Goal: Information Seeking & Learning: Learn about a topic

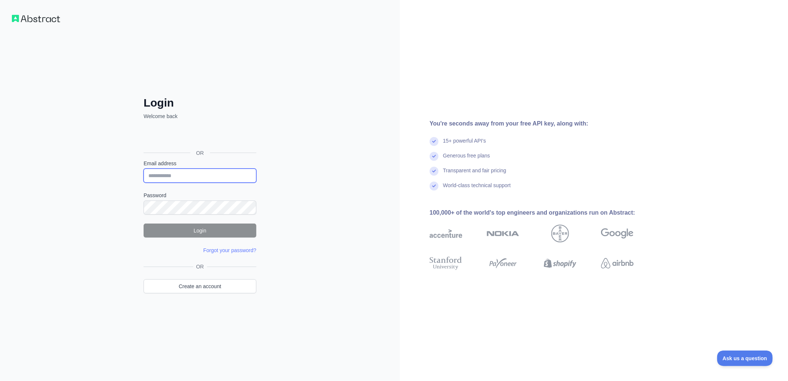
click at [183, 174] on input "Email address" at bounding box center [200, 175] width 113 height 14
click at [217, 175] on input "Email address" at bounding box center [200, 175] width 113 height 14
paste input "**********"
type input "**********"
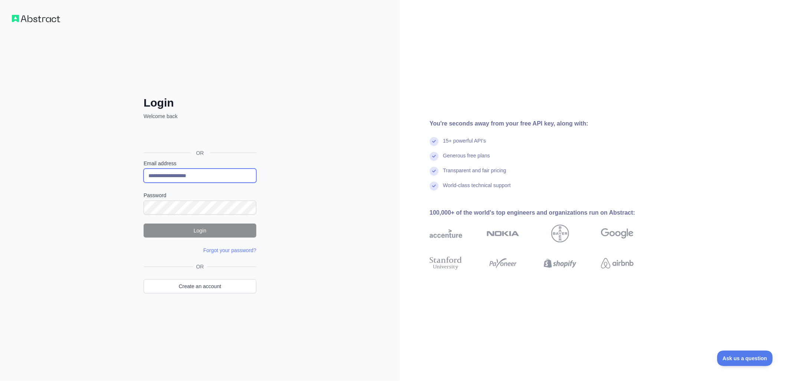
click at [148, 175] on input "**********" at bounding box center [200, 175] width 113 height 14
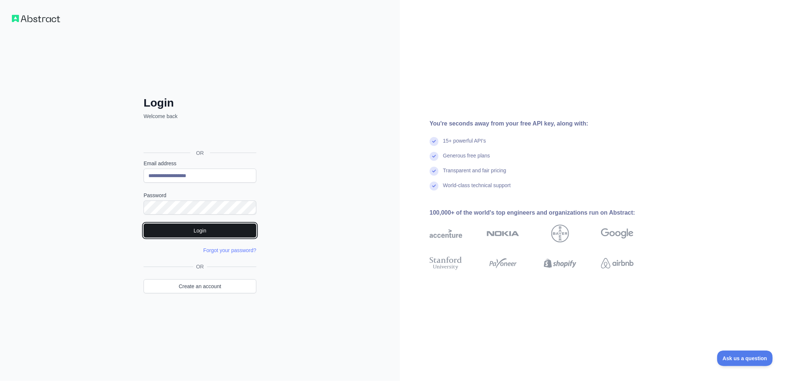
click at [233, 227] on button "Login" at bounding box center [200, 230] width 113 height 14
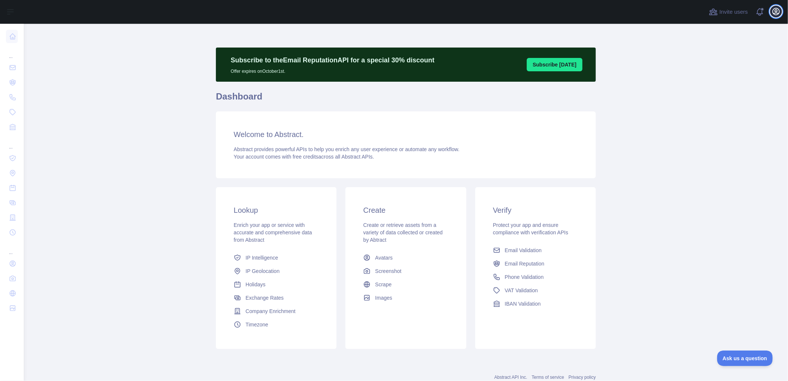
click at [774, 13] on icon "button" at bounding box center [775, 11] width 9 height 9
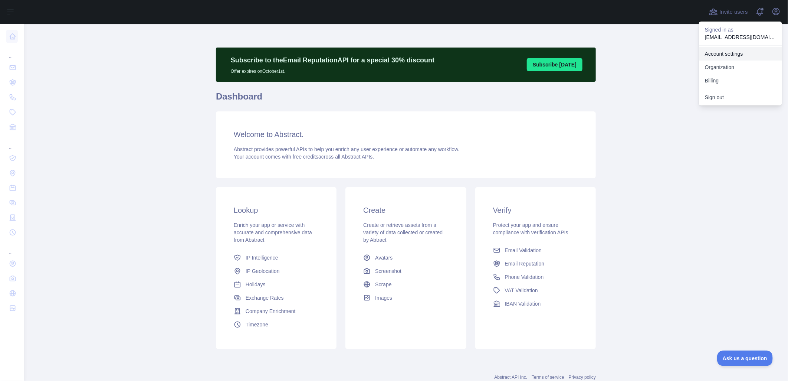
click at [725, 51] on link "Account settings" at bounding box center [740, 53] width 83 height 13
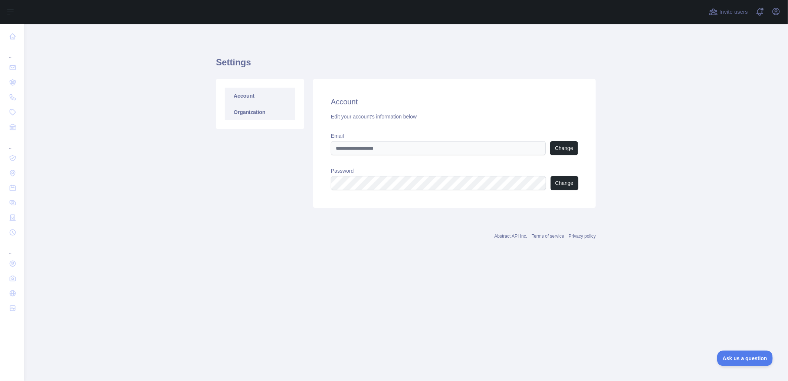
click at [263, 113] on link "Organization" at bounding box center [260, 112] width 70 height 16
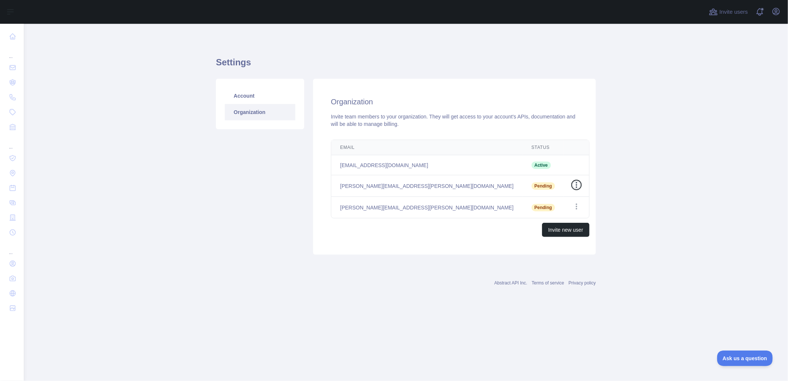
click at [573, 187] on icon "button" at bounding box center [576, 184] width 7 height 7
click at [527, 216] on button "Cancel Invite" at bounding box center [538, 215] width 83 height 13
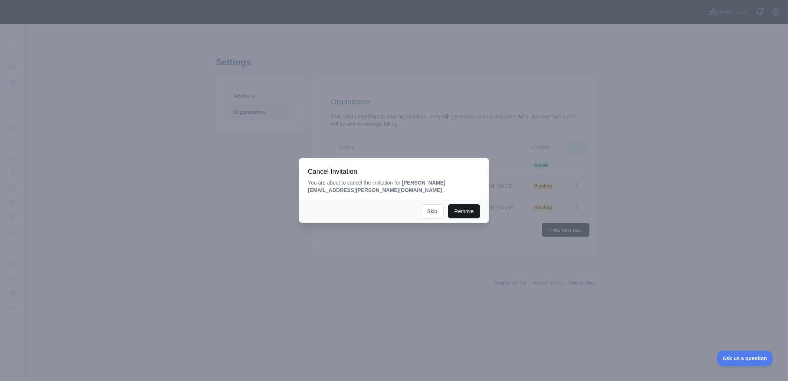
click at [467, 209] on button "Remove" at bounding box center [464, 211] width 32 height 14
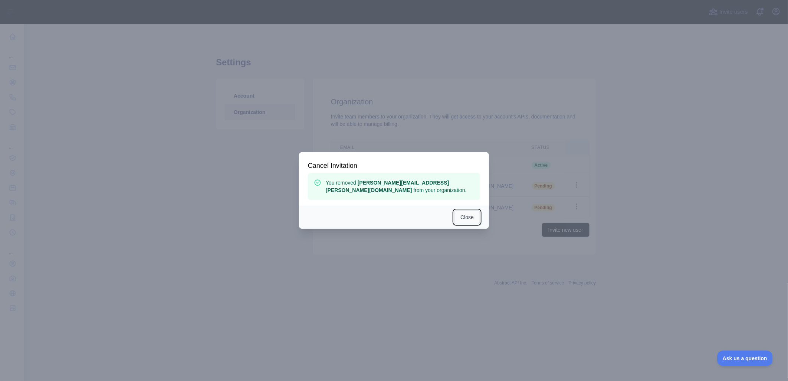
click at [466, 214] on button "Close" at bounding box center [467, 217] width 26 height 14
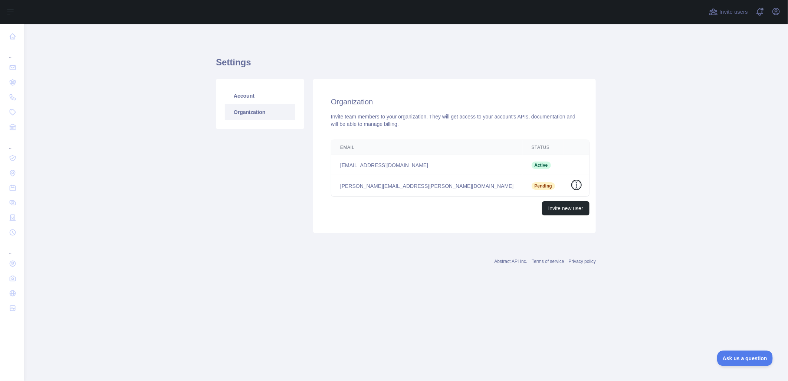
click at [573, 184] on icon "button" at bounding box center [576, 184] width 7 height 7
click at [512, 217] on button "Cancel Invite" at bounding box center [538, 215] width 83 height 13
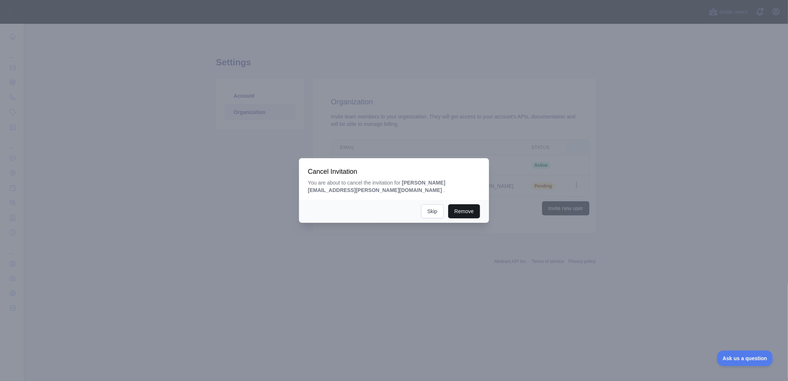
click at [474, 213] on button "Remove" at bounding box center [464, 211] width 32 height 14
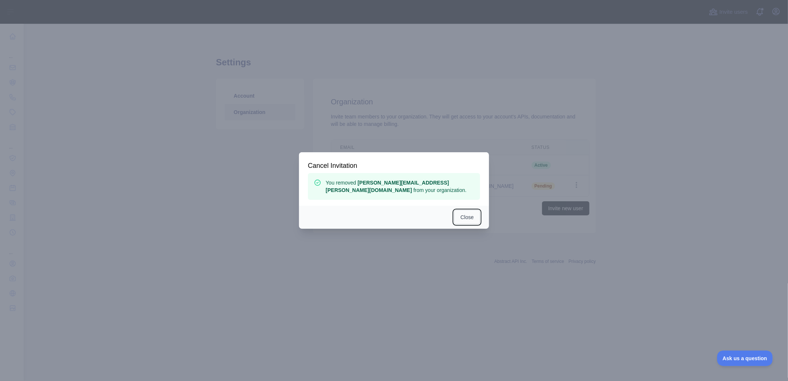
click at [463, 216] on button "Close" at bounding box center [467, 217] width 26 height 14
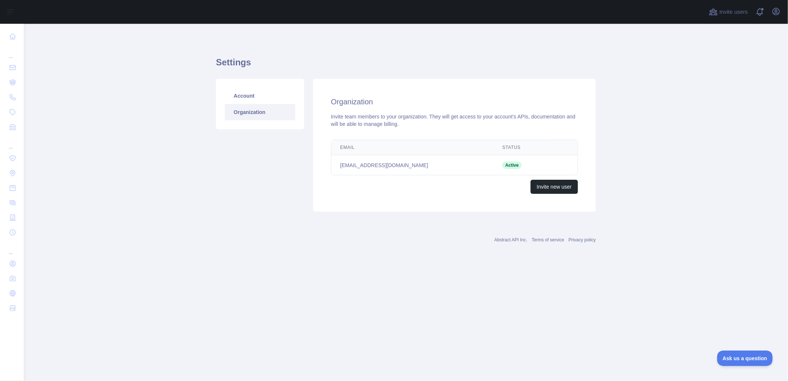
click at [161, 98] on main "Settings Account Organization Organization Invite team members to your organiza…" at bounding box center [406, 202] width 764 height 357
click at [242, 95] on link "Account" at bounding box center [260, 96] width 70 height 16
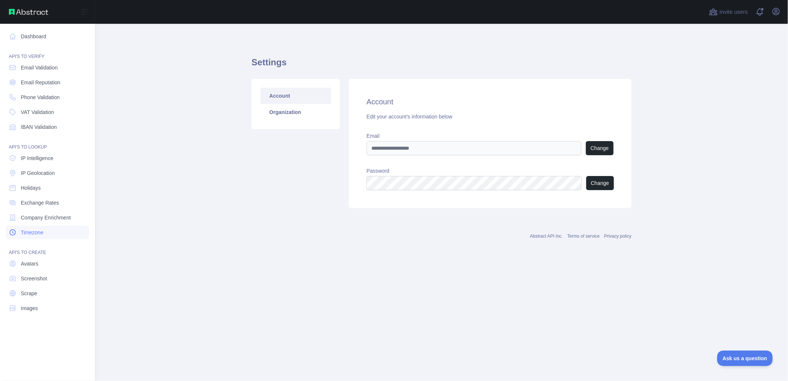
click at [37, 231] on span "Timezone" at bounding box center [32, 231] width 23 height 7
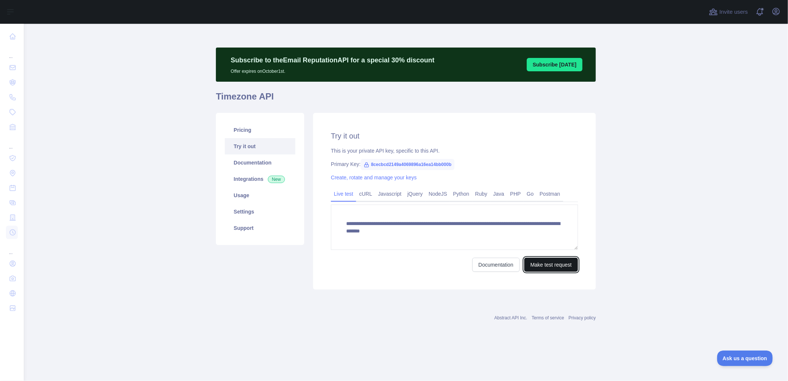
click at [564, 263] on button "Make test request" at bounding box center [551, 264] width 54 height 14
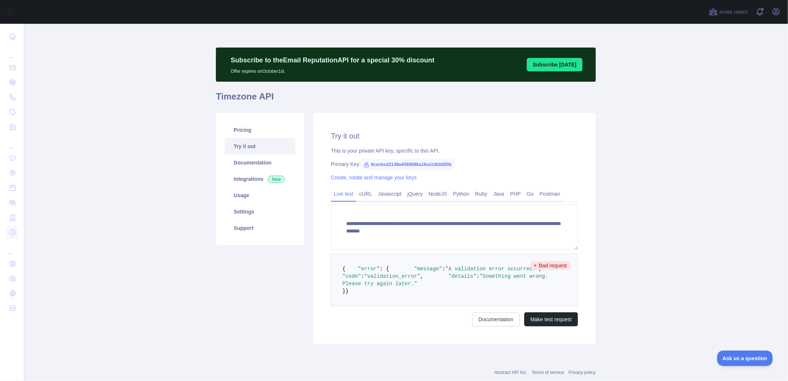
drag, startPoint x: 247, startPoint y: 131, endPoint x: 203, endPoint y: 145, distance: 46.6
click at [203, 145] on main "**********" at bounding box center [406, 202] width 764 height 357
click at [249, 145] on link "Try it out" at bounding box center [260, 146] width 70 height 16
click at [396, 194] on link "Javascript" at bounding box center [389, 194] width 29 height 12
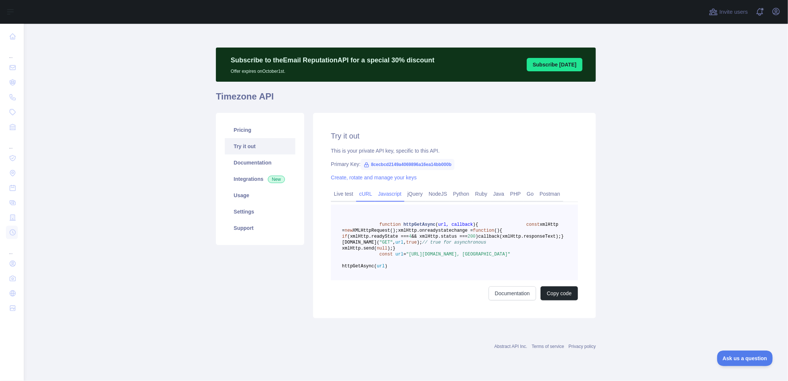
click at [362, 192] on link "cURL" at bounding box center [365, 194] width 19 height 12
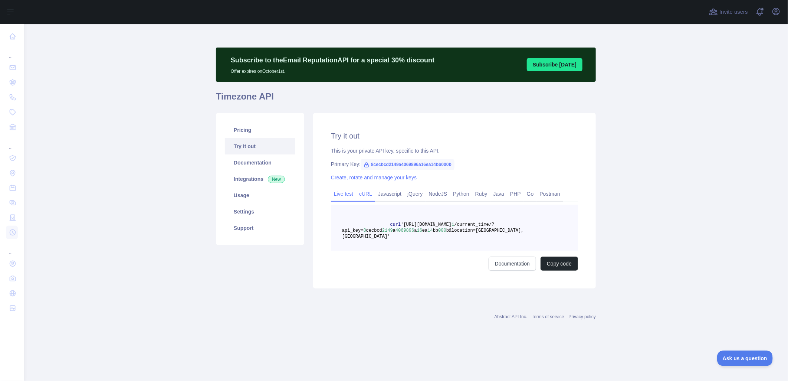
click at [348, 192] on link "Live test" at bounding box center [343, 194] width 25 height 12
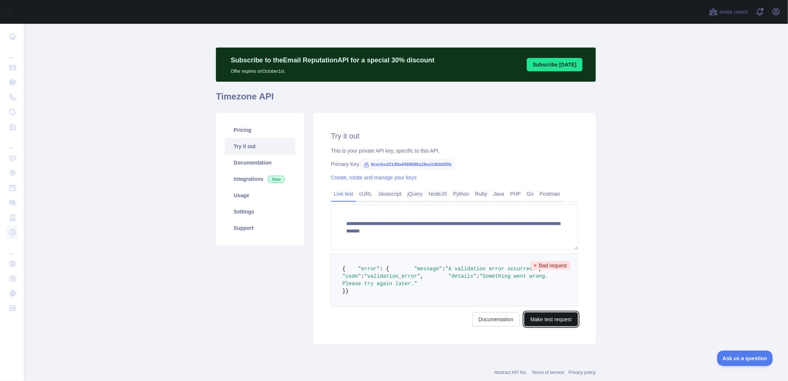
click at [564, 326] on button "Make test request" at bounding box center [551, 319] width 54 height 14
click at [339, 178] on link "Create, rotate and manage your keys" at bounding box center [374, 177] width 86 height 6
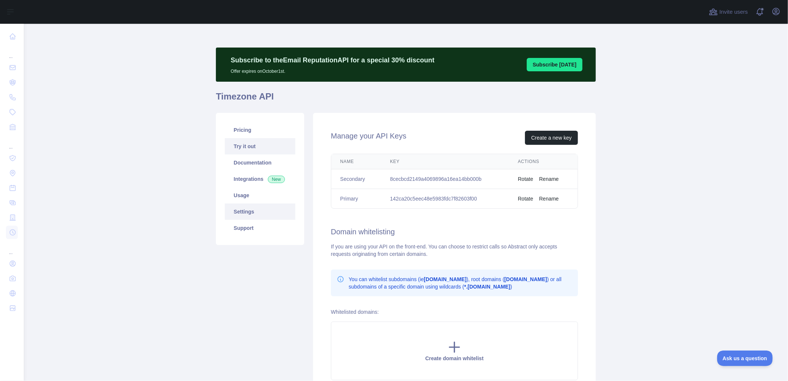
click at [243, 148] on link "Try it out" at bounding box center [260, 146] width 70 height 16
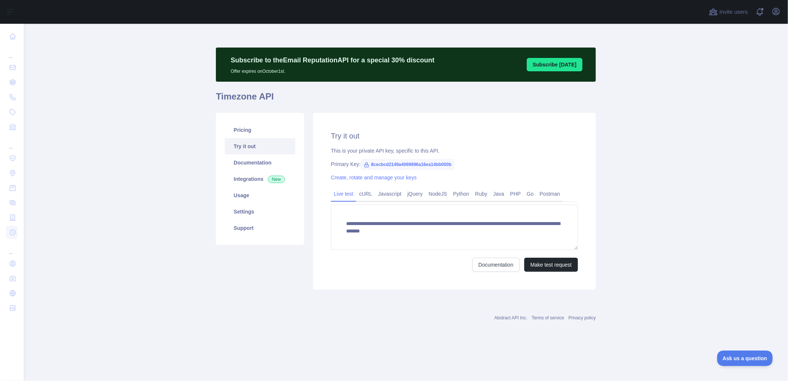
click at [432, 164] on span "8cecbcd2149a4069896a16ea14bb000b" at bounding box center [408, 164] width 94 height 11
click at [371, 165] on span "8cecbcd2149a4069896a16ea14bb000b" at bounding box center [408, 164] width 94 height 11
click at [365, 165] on icon at bounding box center [366, 165] width 6 height 6
click at [366, 178] on link "Create, rotate and manage your keys" at bounding box center [374, 177] width 86 height 6
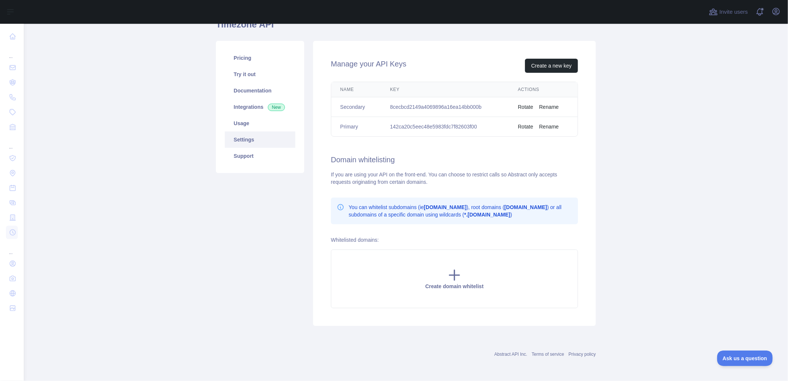
scroll to position [31, 0]
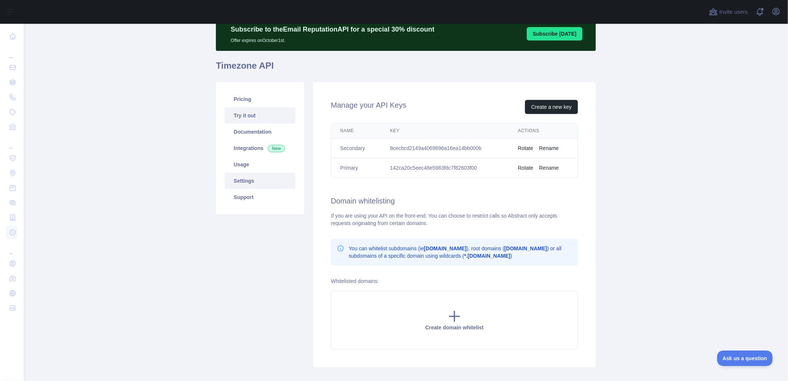
click at [256, 113] on link "Try it out" at bounding box center [260, 115] width 70 height 16
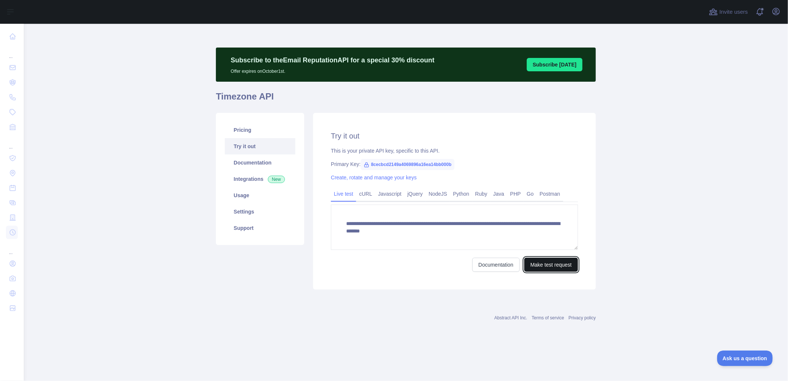
click at [553, 265] on button "Make test request" at bounding box center [551, 264] width 54 height 14
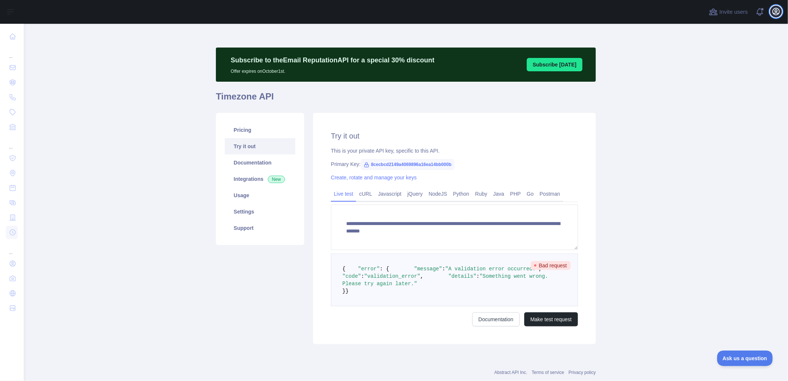
click at [777, 13] on icon "button" at bounding box center [775, 11] width 9 height 9
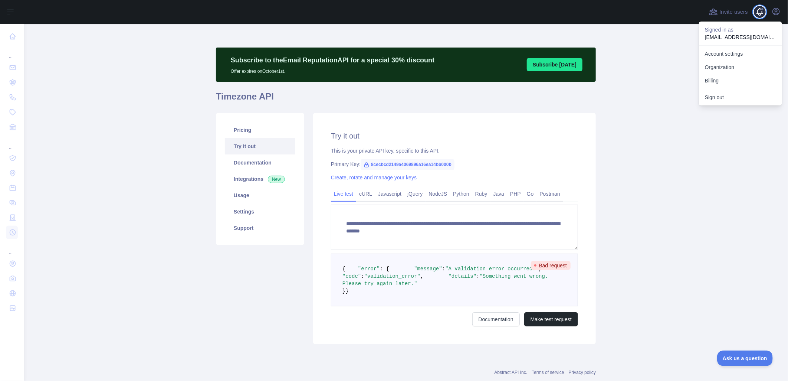
click at [761, 13] on span at bounding box center [762, 12] width 15 height 24
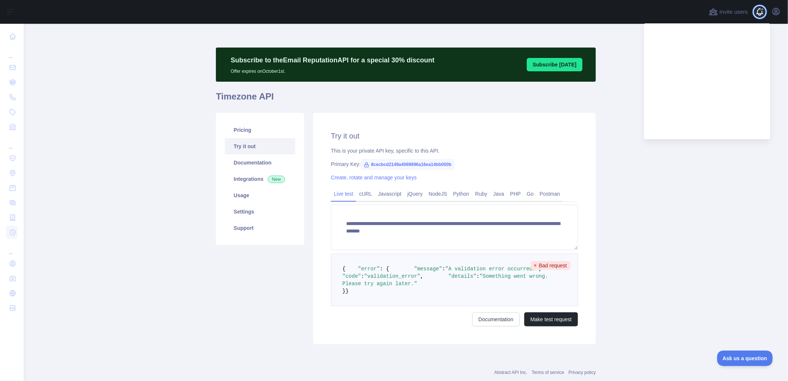
click at [761, 13] on span at bounding box center [762, 12] width 15 height 24
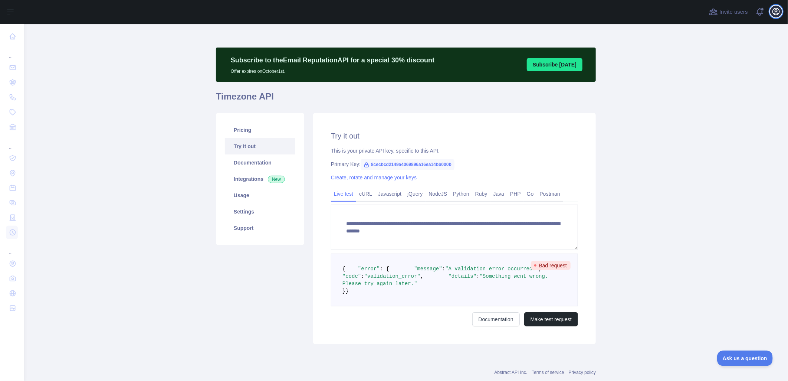
click at [778, 16] on icon "button" at bounding box center [775, 11] width 9 height 9
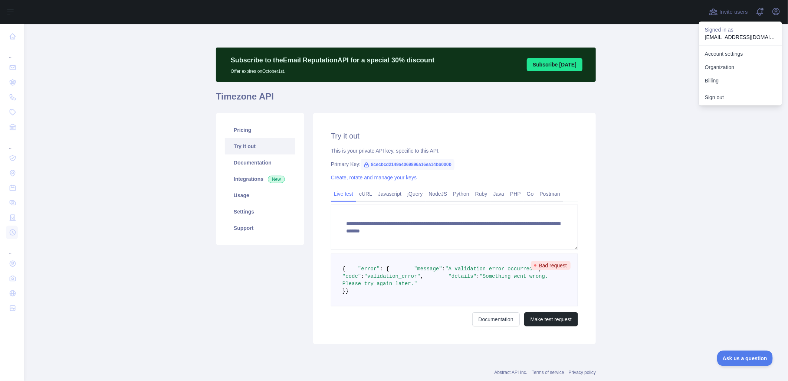
click at [679, 177] on main "**********" at bounding box center [406, 202] width 764 height 357
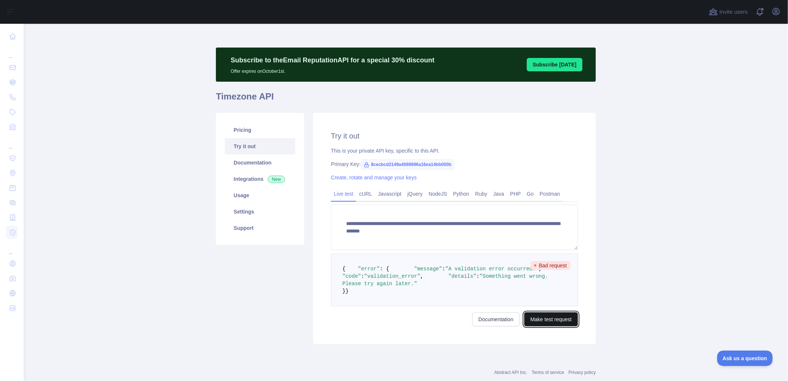
click at [546, 326] on button "Make test request" at bounding box center [551, 319] width 54 height 14
click at [779, 9] on icon "button" at bounding box center [775, 11] width 9 height 9
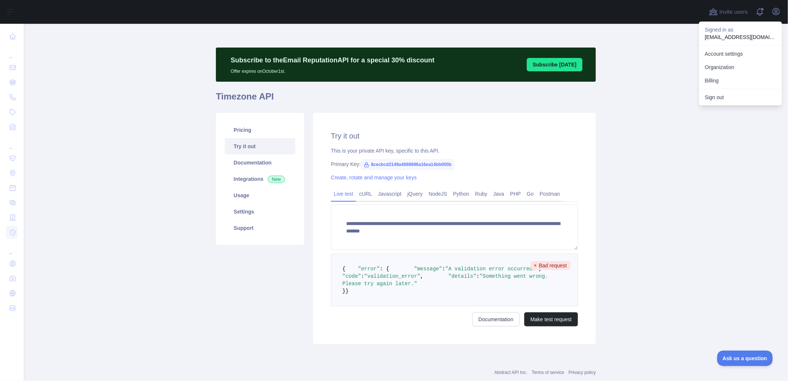
click at [685, 197] on main "**********" at bounding box center [406, 202] width 764 height 357
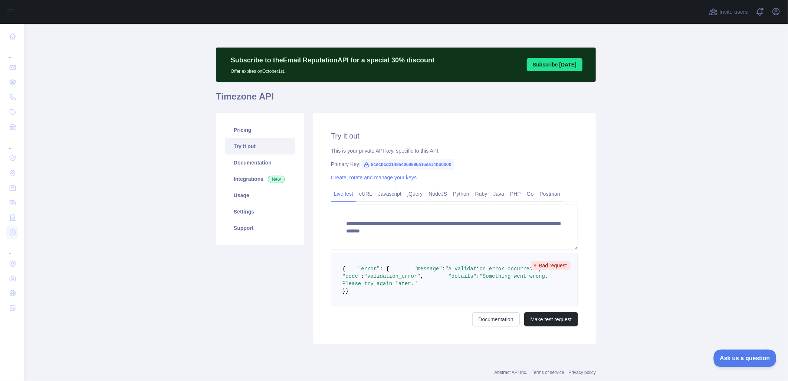
click at [738, 355] on span "Ask us a question" at bounding box center [741, 356] width 56 height 5
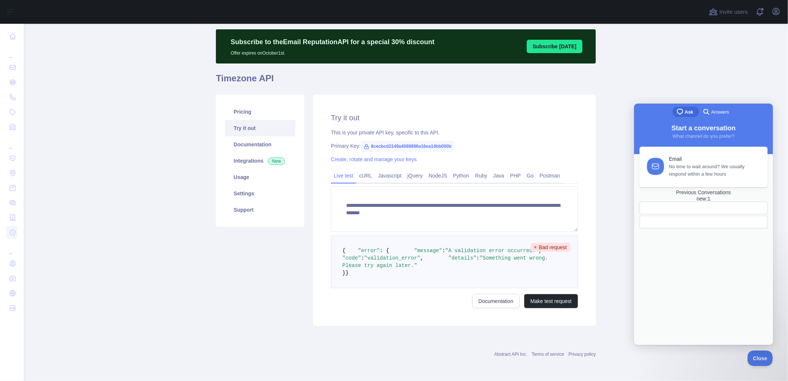
scroll to position [40, 0]
click at [713, 228] on div at bounding box center [703, 221] width 128 height 13
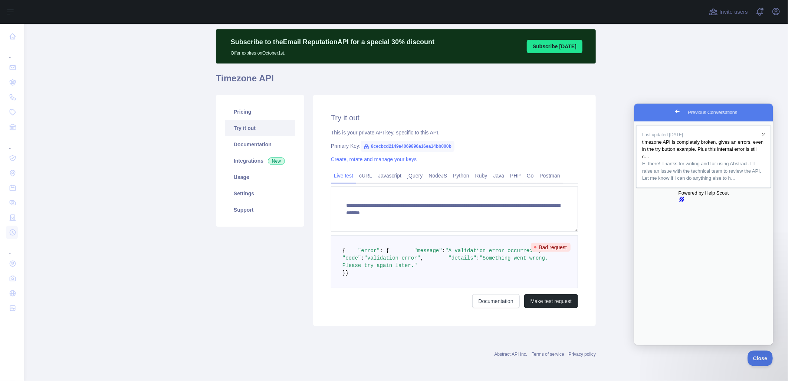
click at [708, 261] on div "Last updated [DATE] 2 timezone API is completely broken, gives an errors, even …" at bounding box center [703, 232] width 139 height 223
click at [667, 202] on div "Powered by Help Scout hs-logo" at bounding box center [703, 195] width 135 height 13
click at [760, 358] on span "Close" at bounding box center [758, 356] width 25 height 5
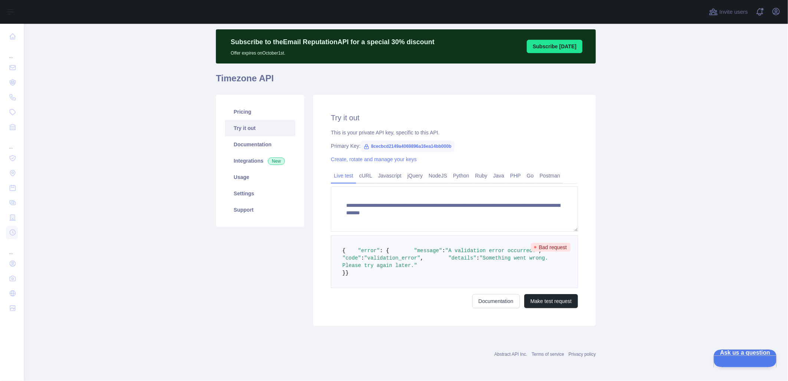
click at [744, 354] on span "Ask us a question" at bounding box center [741, 351] width 56 height 5
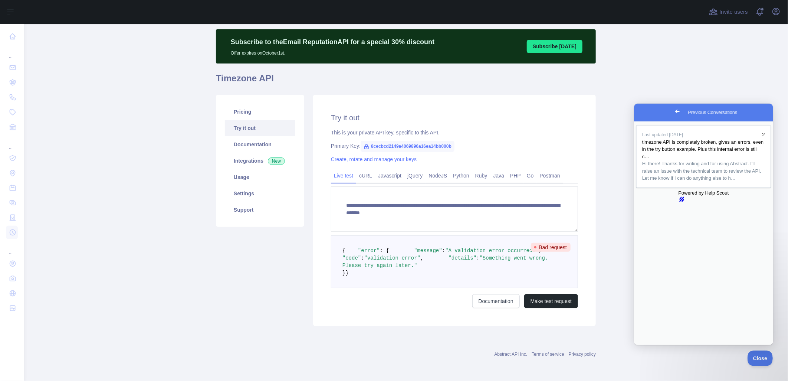
click at [672, 108] on span "Go back" at bounding box center [676, 110] width 9 height 9
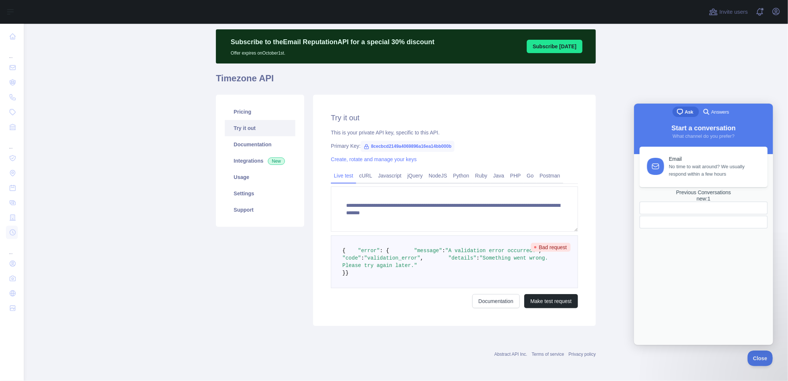
click at [694, 228] on div at bounding box center [703, 221] width 128 height 13
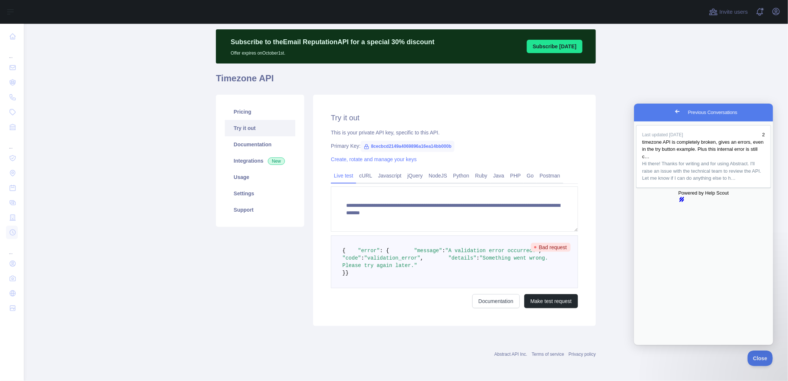
click at [672, 111] on span "Go back" at bounding box center [676, 110] width 9 height 9
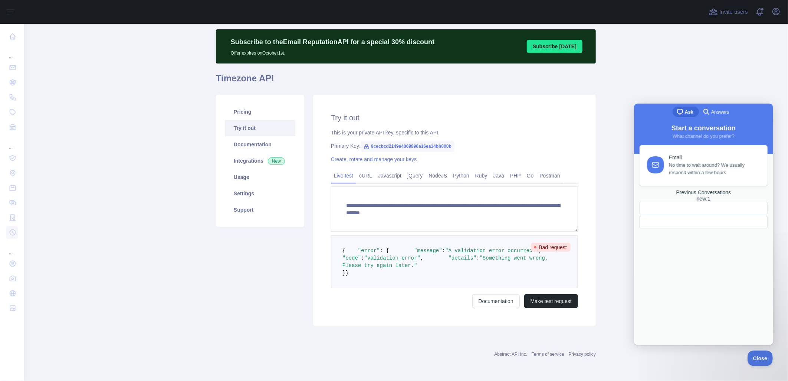
click at [685, 165] on span "No time to wait around? We usually respond within a few hours" at bounding box center [713, 168] width 90 height 15
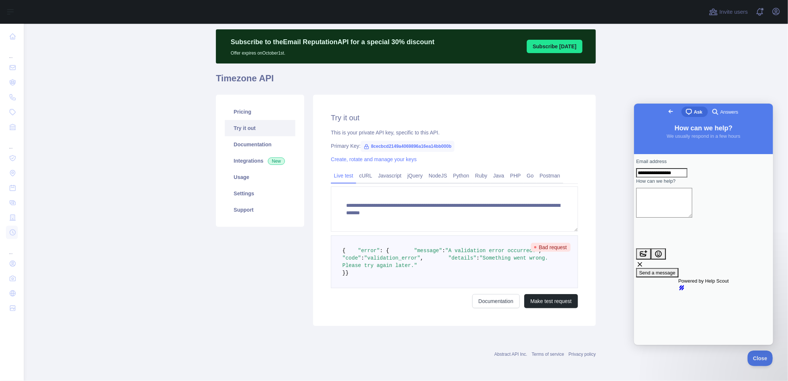
click at [666, 112] on span "Go back" at bounding box center [670, 110] width 9 height 9
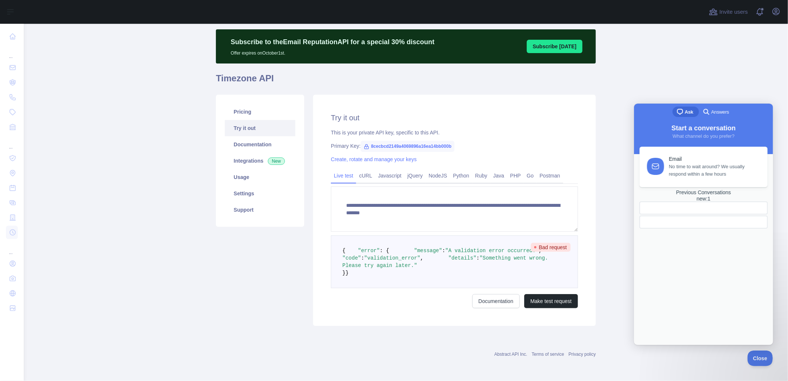
click at [687, 112] on span "Ask" at bounding box center [688, 111] width 9 height 7
click at [690, 221] on div at bounding box center [685, 221] width 81 height 0
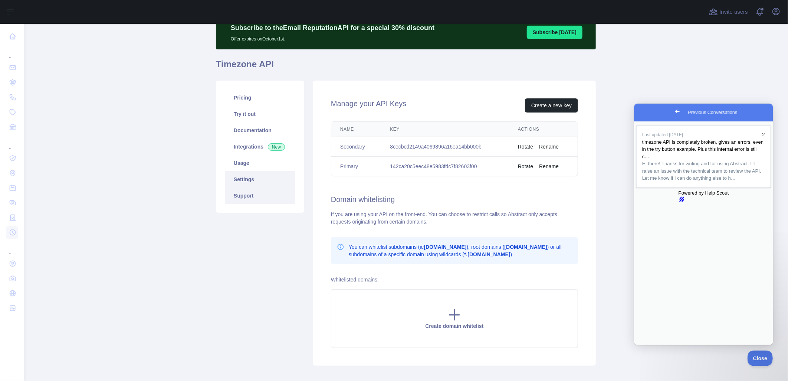
scroll to position [40, 0]
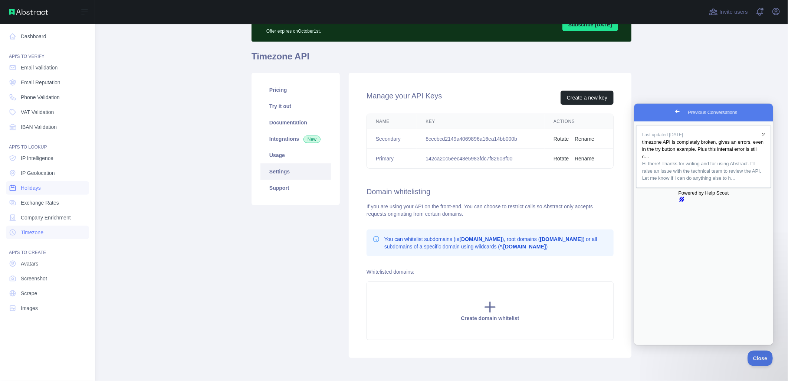
click at [39, 187] on span "Holidays" at bounding box center [31, 187] width 20 height 7
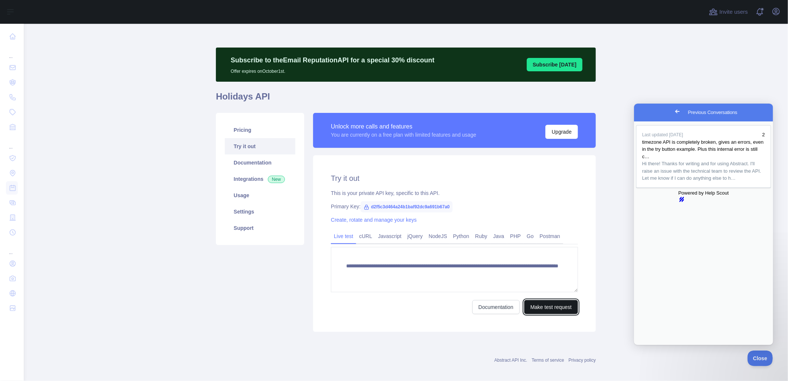
click at [551, 313] on button "Make test request" at bounding box center [551, 307] width 54 height 14
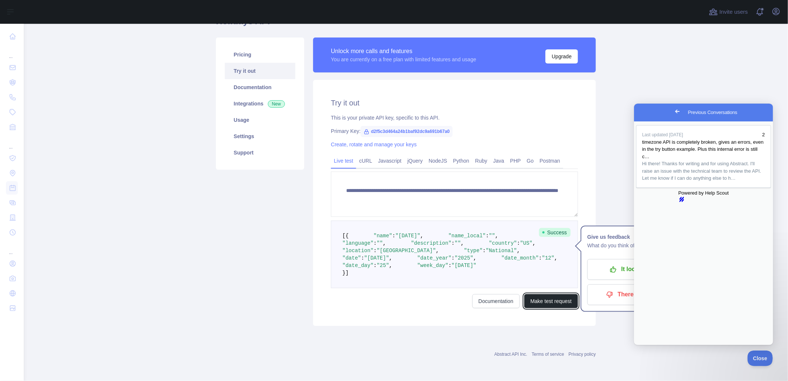
scroll to position [26, 0]
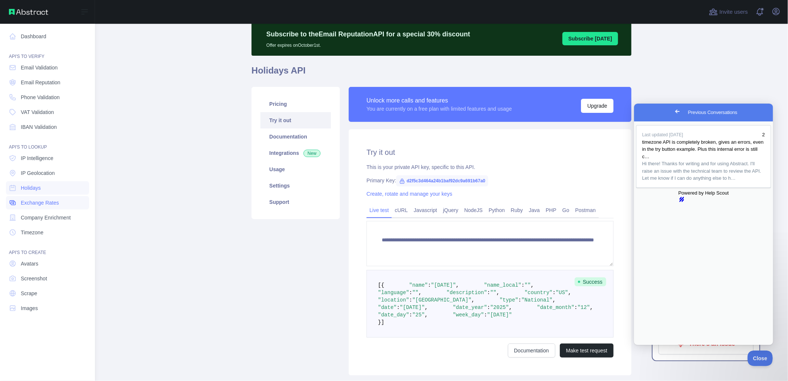
click at [53, 203] on span "Exchange Rates" at bounding box center [40, 202] width 38 height 7
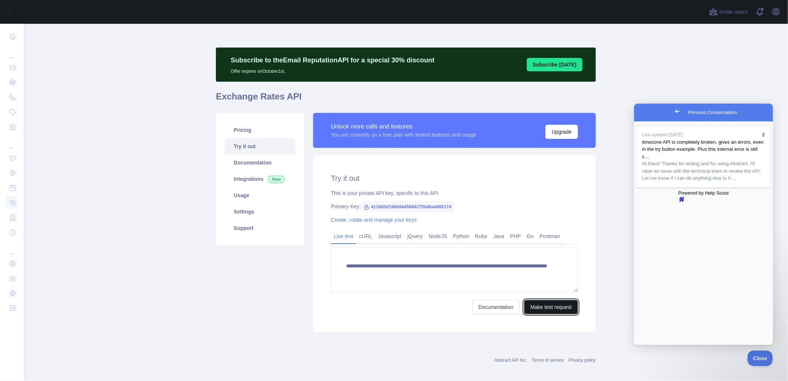
click at [542, 309] on button "Make test request" at bounding box center [551, 307] width 54 height 14
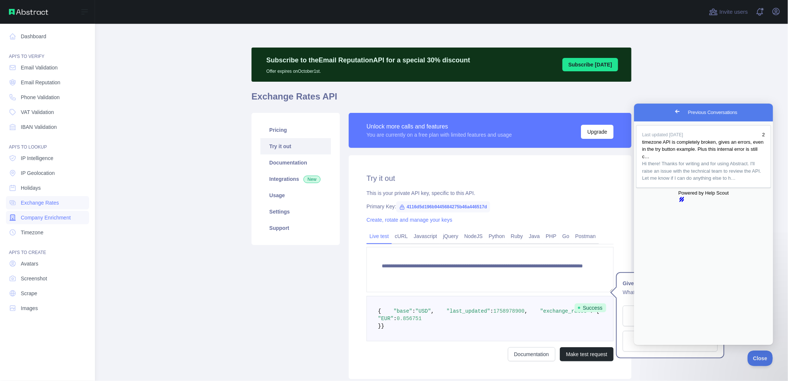
click at [39, 215] on span "Company Enrichment" at bounding box center [46, 217] width 50 height 7
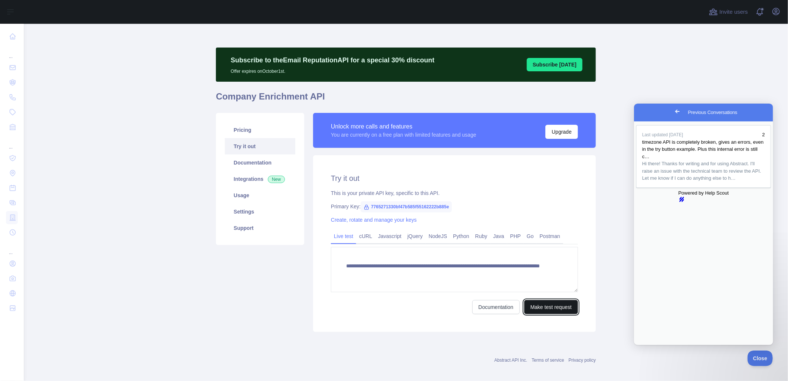
click at [560, 306] on button "Make test request" at bounding box center [551, 307] width 54 height 14
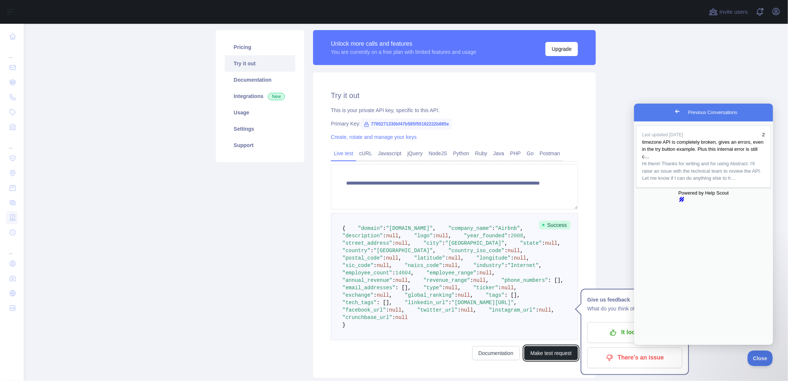
scroll to position [82, 0]
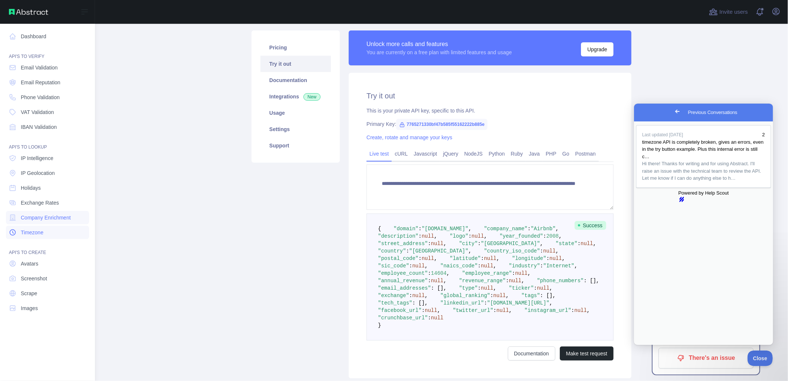
click at [36, 233] on span "Timezone" at bounding box center [32, 231] width 23 height 7
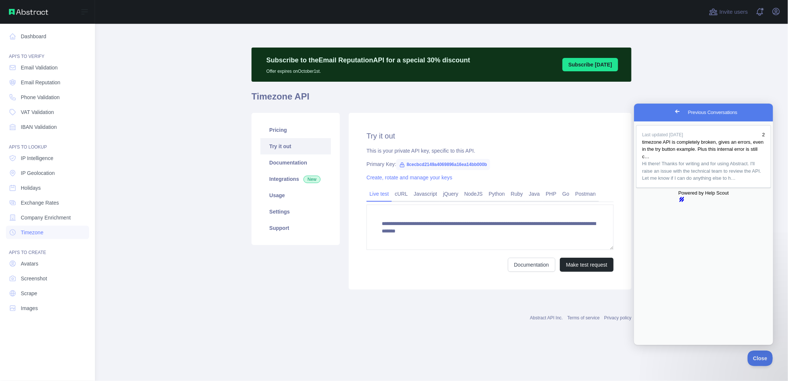
click at [23, 10] on img at bounding box center [28, 12] width 39 height 6
click at [31, 34] on link "Dashboard" at bounding box center [47, 36] width 83 height 13
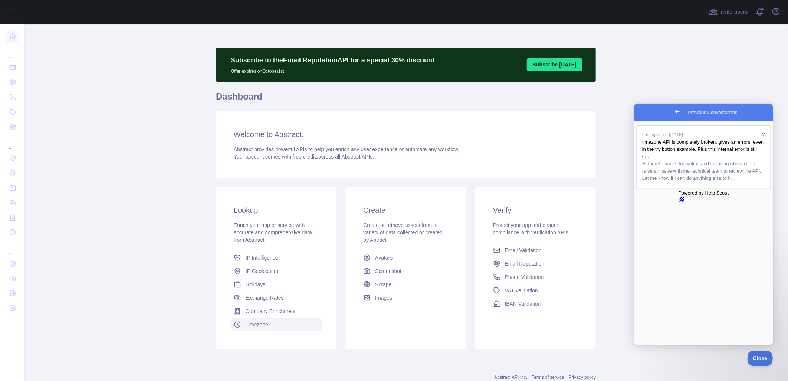
click at [255, 325] on span "Timezone" at bounding box center [257, 323] width 23 height 7
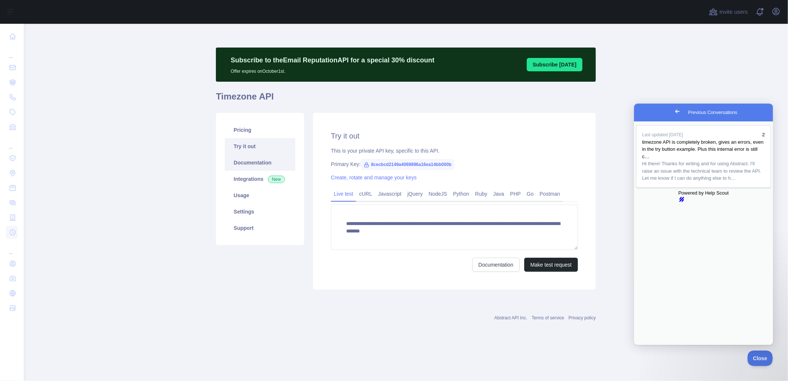
click at [251, 161] on link "Documentation" at bounding box center [260, 162] width 70 height 16
click at [254, 180] on link "Integrations New" at bounding box center [260, 179] width 70 height 16
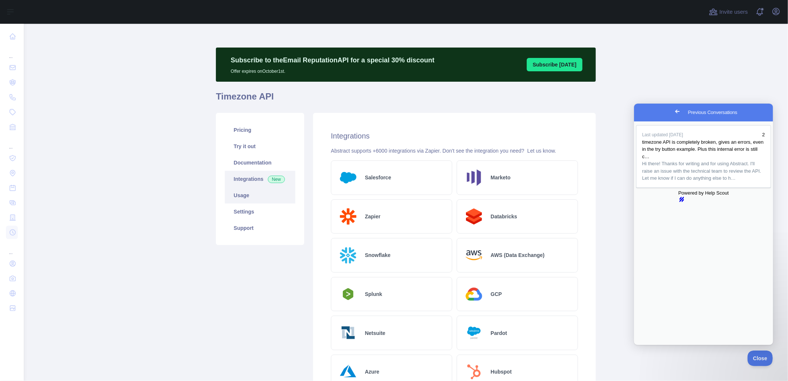
click at [239, 199] on link "Usage" at bounding box center [260, 195] width 70 height 16
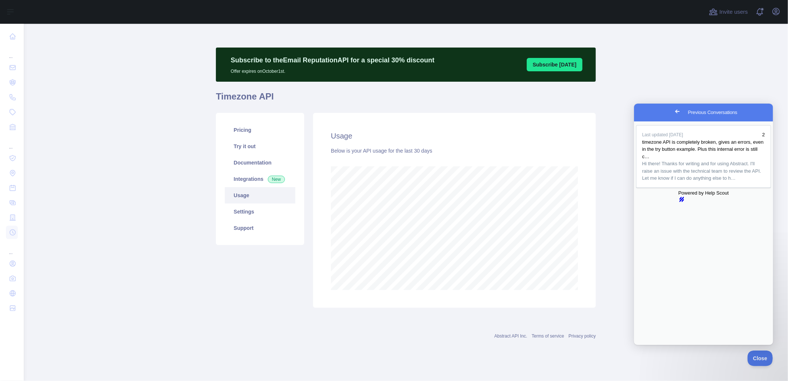
scroll to position [357, 764]
click at [243, 210] on link "Settings" at bounding box center [260, 211] width 70 height 16
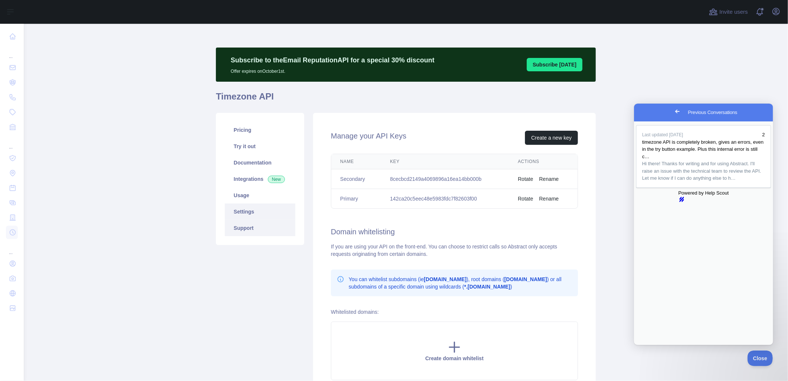
click at [248, 226] on link "Support" at bounding box center [260, 228] width 70 height 16
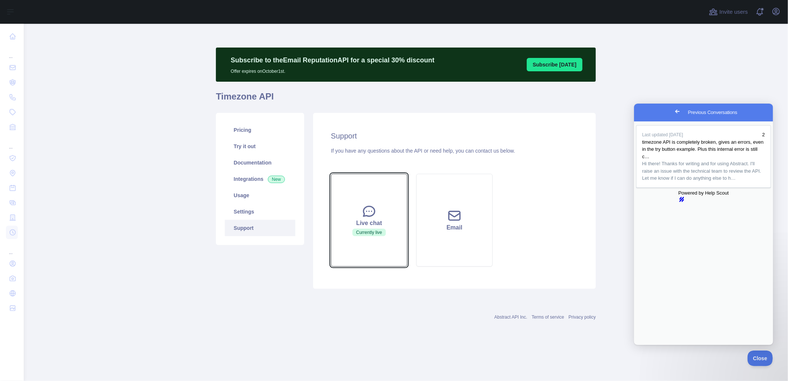
click at [370, 224] on div "Live chat" at bounding box center [369, 222] width 58 height 9
click at [647, 92] on main "Subscribe to the Email Reputation API for a special 30 % discount Offer expires…" at bounding box center [406, 202] width 764 height 357
click at [672, 115] on span "Go back" at bounding box center [676, 110] width 9 height 9
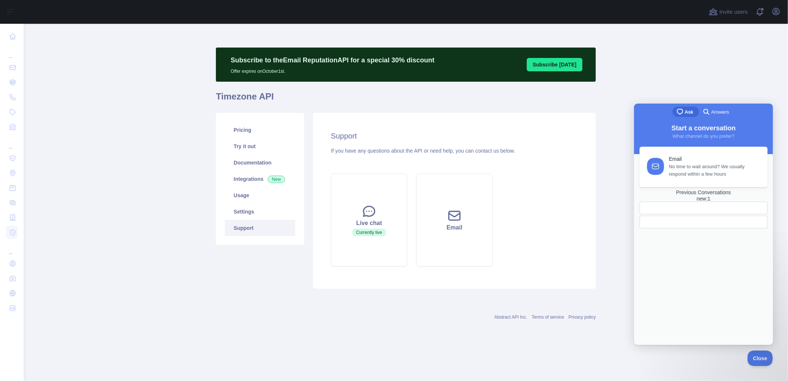
click at [631, 91] on main "Subscribe to the Email Reputation API for a special 30 % discount Offer expires…" at bounding box center [406, 202] width 764 height 357
click at [461, 220] on icon at bounding box center [454, 215] width 15 height 15
click at [385, 201] on button "Live chat Currently live" at bounding box center [369, 220] width 76 height 93
click at [455, 198] on button "Email" at bounding box center [454, 220] width 76 height 93
click at [379, 208] on button "Live chat Currently live" at bounding box center [369, 220] width 76 height 93
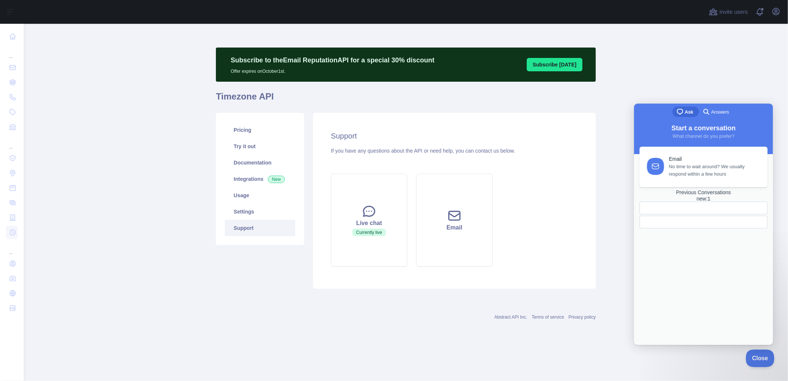
click at [757, 357] on span "Close" at bounding box center [758, 356] width 25 height 5
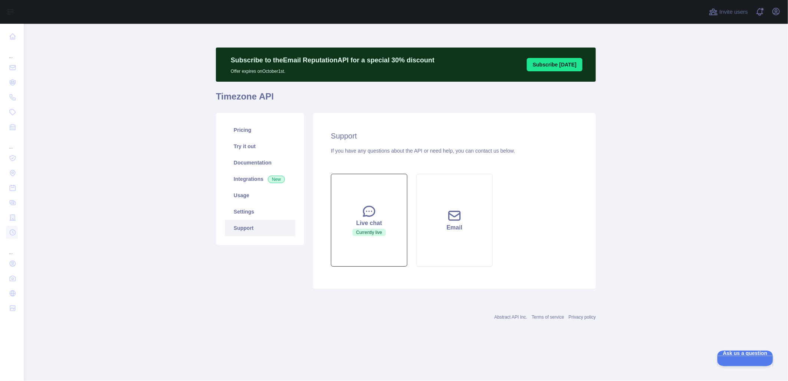
click at [370, 227] on div "Live chat" at bounding box center [369, 222] width 58 height 9
click at [369, 205] on icon at bounding box center [369, 211] width 15 height 15
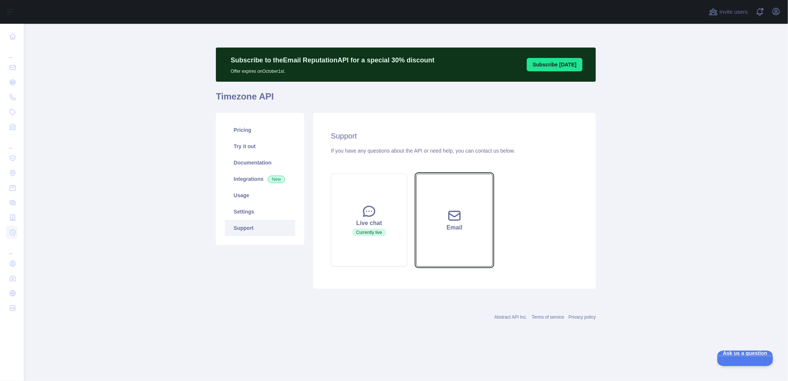
click at [440, 203] on button "Email" at bounding box center [454, 220] width 76 height 93
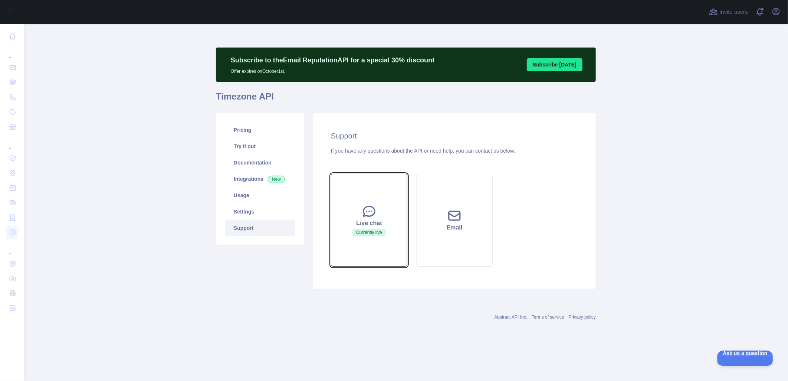
click at [385, 209] on button "Live chat Currently live" at bounding box center [369, 220] width 76 height 93
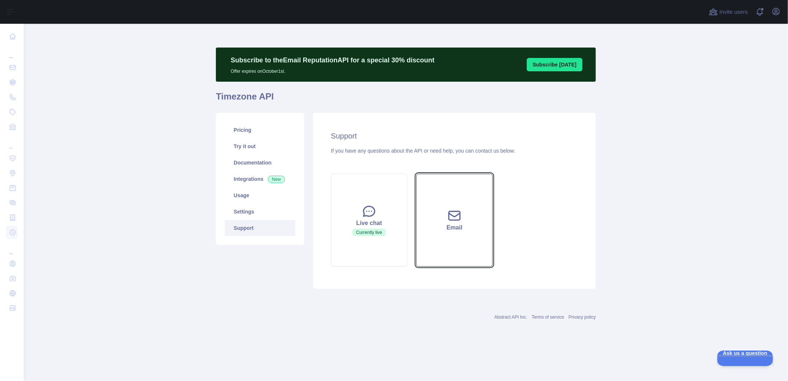
click at [433, 190] on button "Email" at bounding box center [454, 220] width 76 height 93
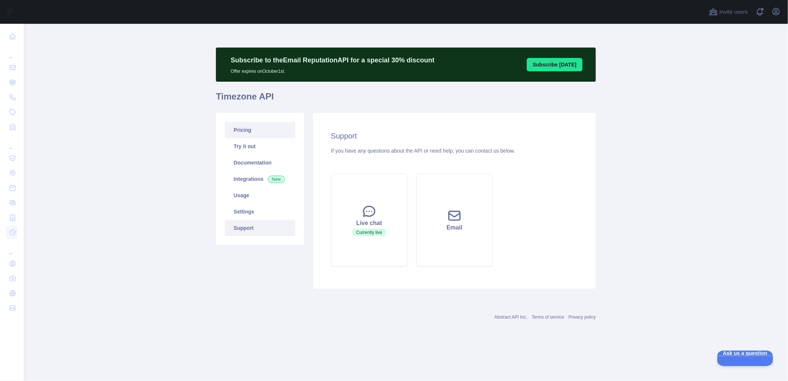
click at [246, 131] on link "Pricing" at bounding box center [260, 130] width 70 height 16
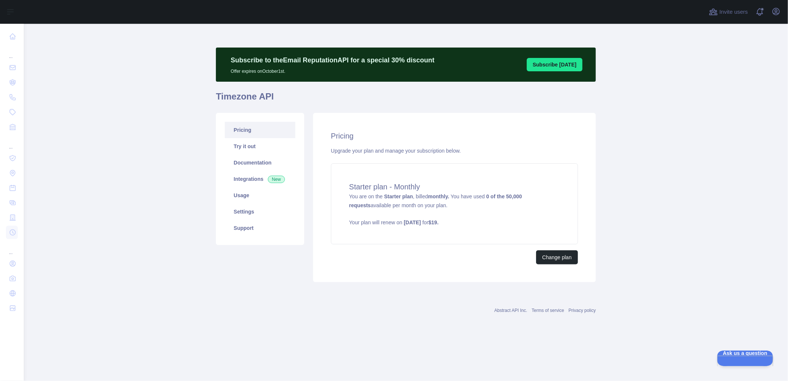
click at [259, 135] on link "Pricing" at bounding box center [260, 130] width 70 height 16
click at [562, 257] on button "Change plan" at bounding box center [557, 257] width 42 height 14
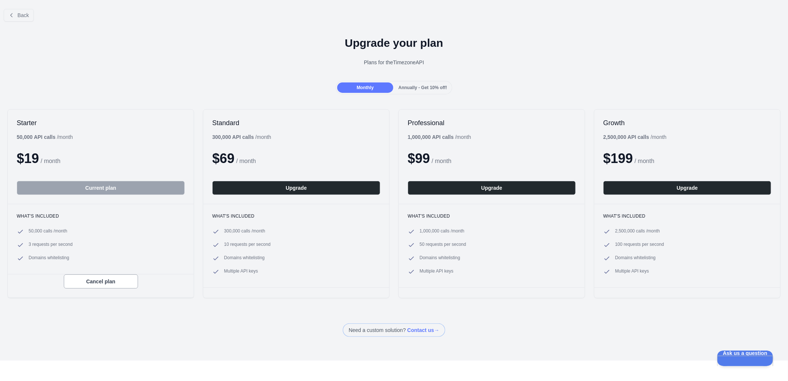
click at [404, 83] on div "Annually - Get 10% off!" at bounding box center [423, 87] width 56 height 10
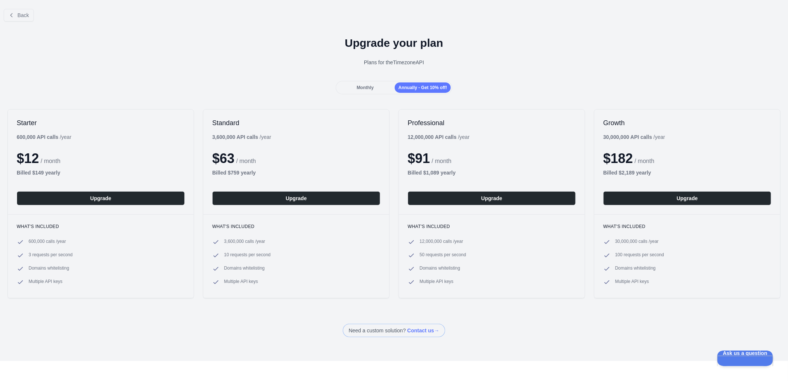
click at [356, 85] on span "Monthly" at bounding box center [364, 87] width 17 height 5
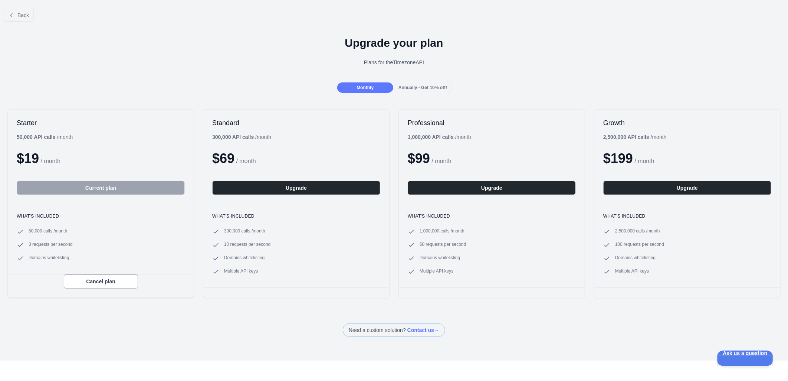
click at [424, 85] on span "Annually - Get 10% off!" at bounding box center [422, 87] width 49 height 5
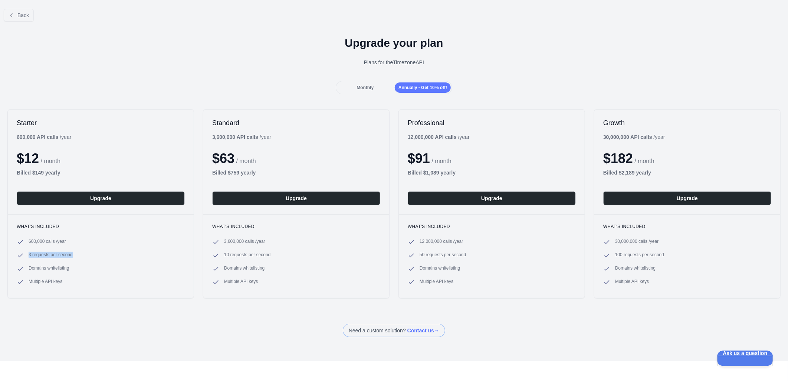
drag, startPoint x: 29, startPoint y: 253, endPoint x: 80, endPoint y: 250, distance: 51.3
click at [80, 250] on ul "600,000 calls / year 3 requests per second Domains whitelisting Multiple API ke…" at bounding box center [101, 261] width 168 height 47
copy span "3 requests per second"
click at [368, 88] on span "Monthly" at bounding box center [364, 87] width 17 height 5
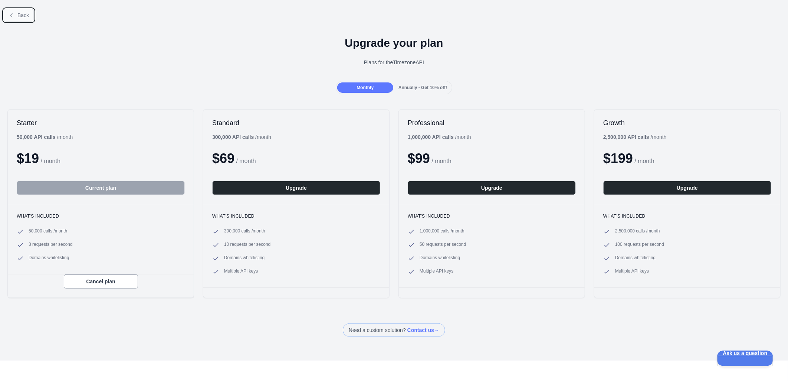
click at [22, 16] on span "Back" at bounding box center [22, 15] width 11 height 6
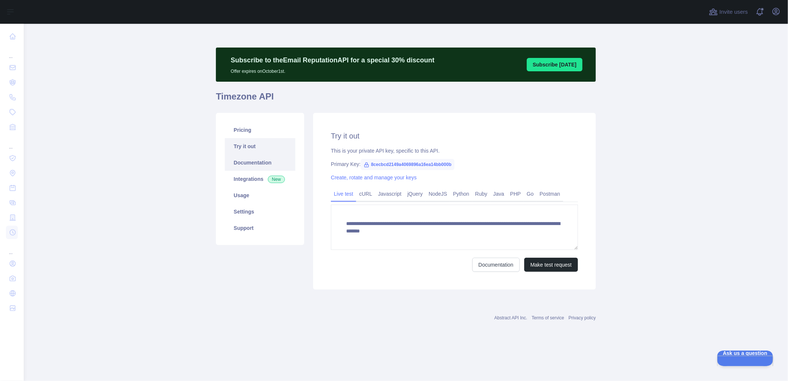
click at [259, 163] on link "Documentation" at bounding box center [260, 162] width 70 height 16
click at [243, 185] on link "Integrations New" at bounding box center [260, 179] width 70 height 16
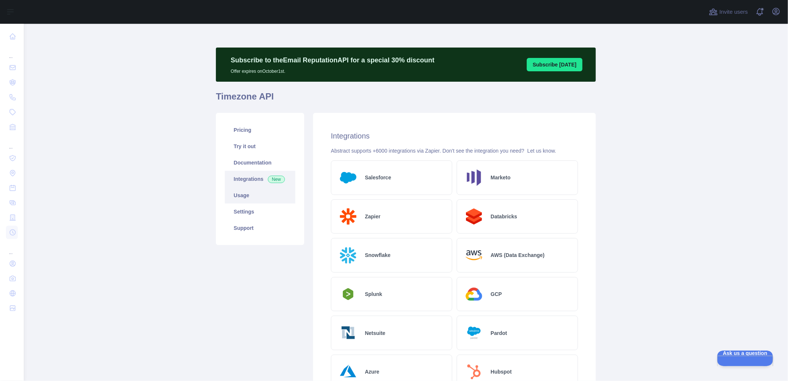
click at [230, 195] on link "Usage" at bounding box center [260, 195] width 70 height 16
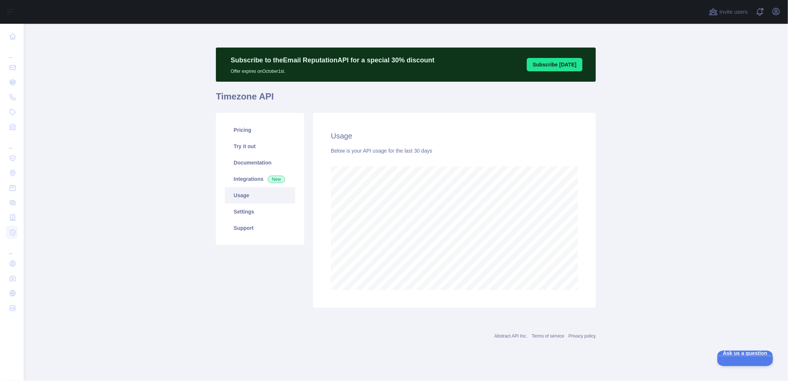
scroll to position [357, 764]
click at [246, 213] on link "Settings" at bounding box center [260, 211] width 70 height 16
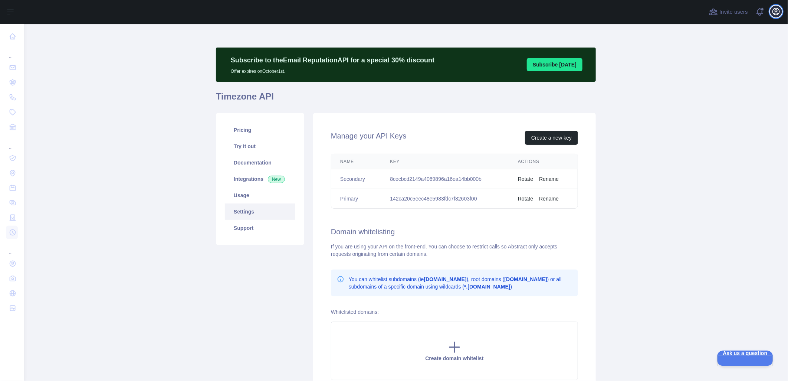
click at [772, 14] on icon "button" at bounding box center [775, 11] width 9 height 9
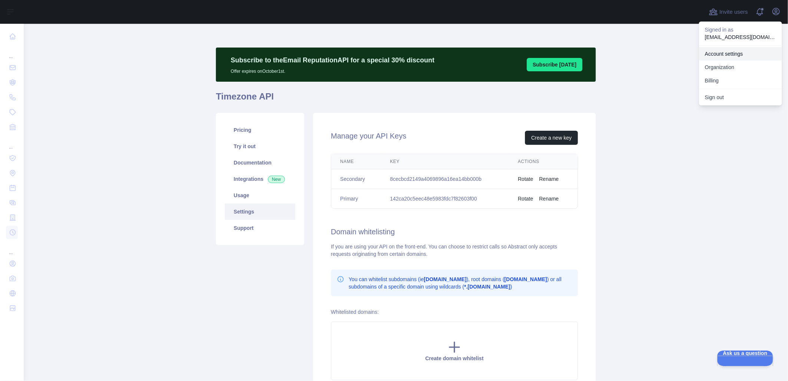
click at [728, 53] on link "Account settings" at bounding box center [740, 53] width 83 height 13
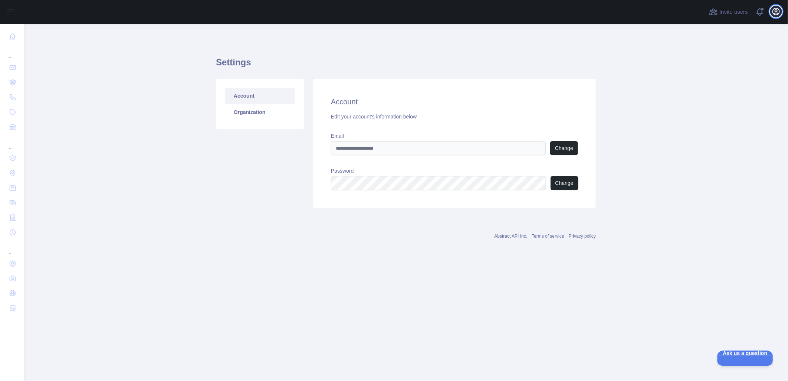
click at [774, 10] on icon "button" at bounding box center [776, 11] width 7 height 7
click at [717, 77] on button "Billing" at bounding box center [740, 80] width 83 height 13
